Goal: Navigation & Orientation: Find specific page/section

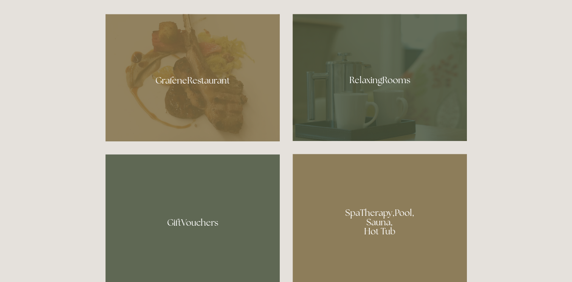
scroll to position [450, 0]
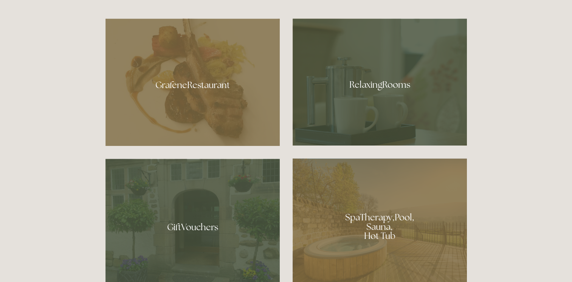
click at [372, 92] on div at bounding box center [380, 82] width 174 height 127
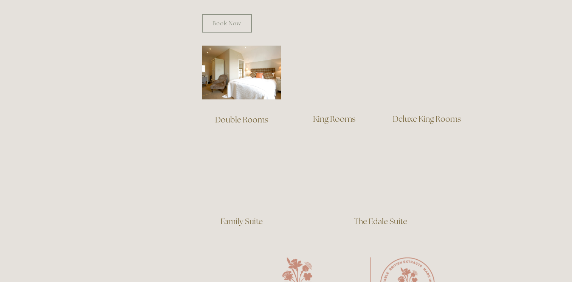
scroll to position [511, 0]
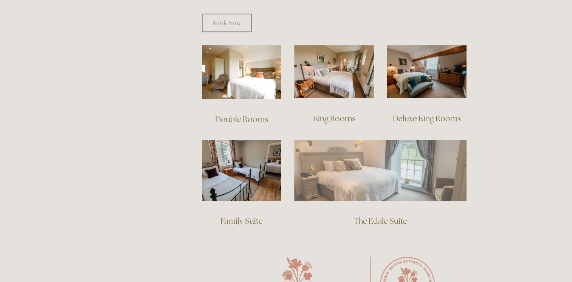
click at [351, 169] on img at bounding box center [380, 170] width 173 height 61
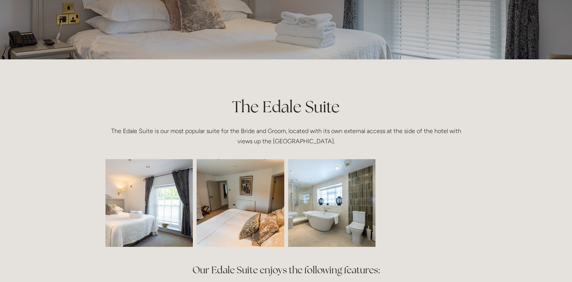
scroll to position [99, 0]
